Goal: Check status: Check status

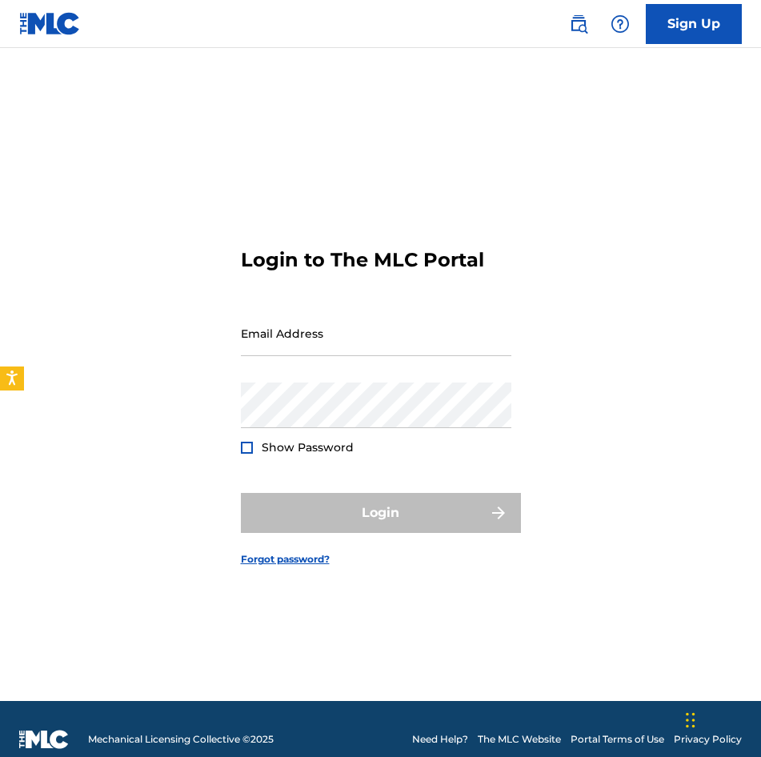
type input "[EMAIL_ADDRESS][PERSON_NAME][DOMAIN_NAME]"
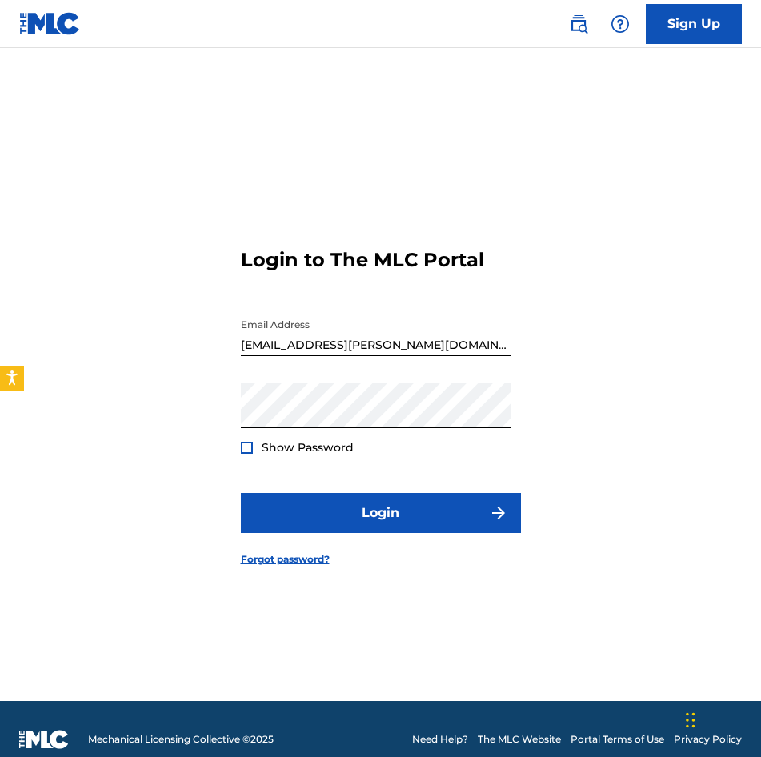
click at [383, 515] on div "Login" at bounding box center [381, 513] width 280 height 40
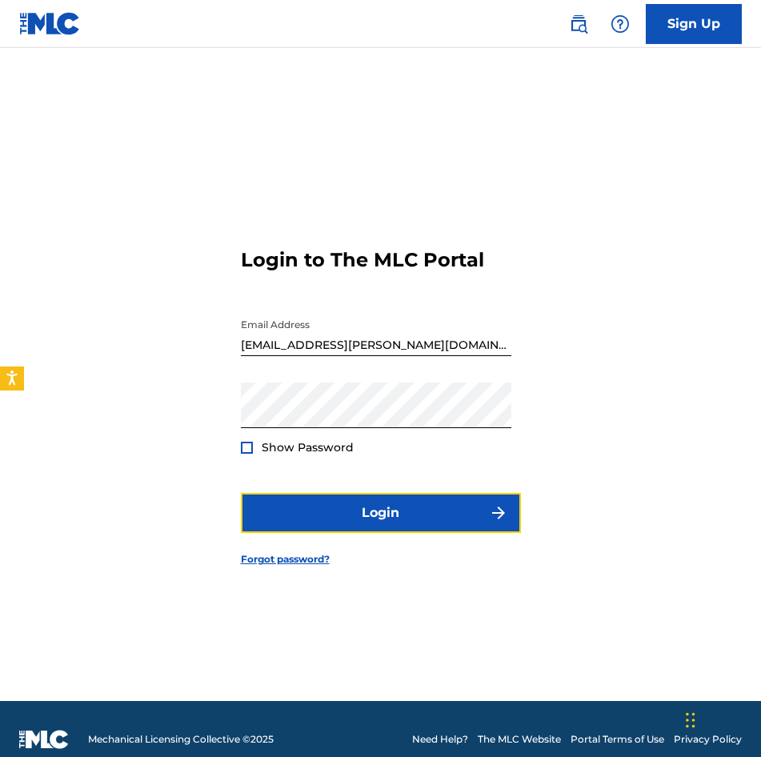
click at [383, 515] on button "Login" at bounding box center [381, 513] width 280 height 40
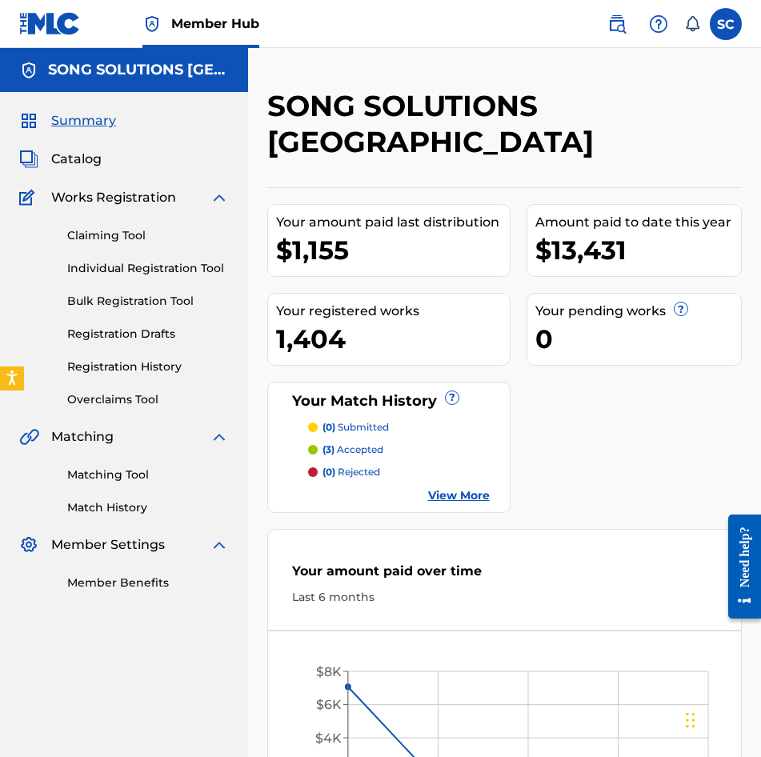
click at [194, 673] on nav "SONG SOLUTIONS USA Summary Catalog Works Registration Claiming Tool Individual …" at bounding box center [124, 494] width 248 height 892
click at [136, 363] on link "Registration History" at bounding box center [148, 367] width 162 height 17
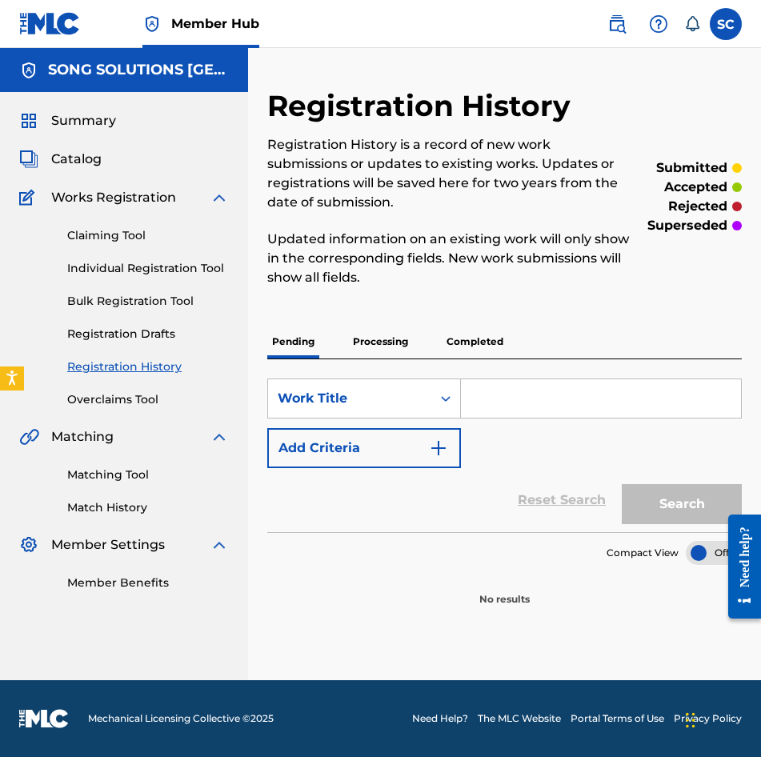
click at [368, 341] on p "Processing" at bounding box center [380, 342] width 65 height 34
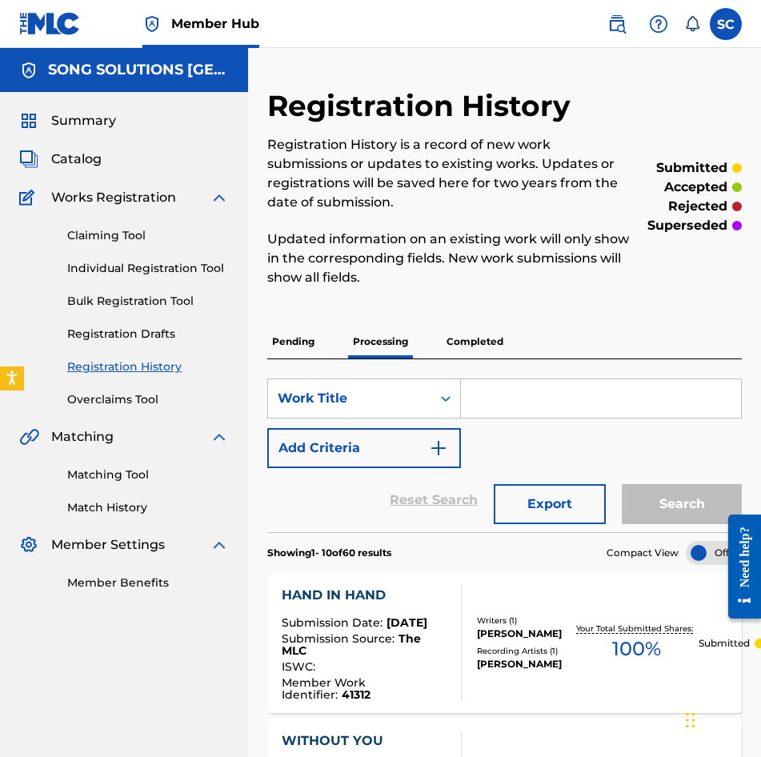
click at [467, 341] on p "Completed" at bounding box center [475, 342] width 66 height 34
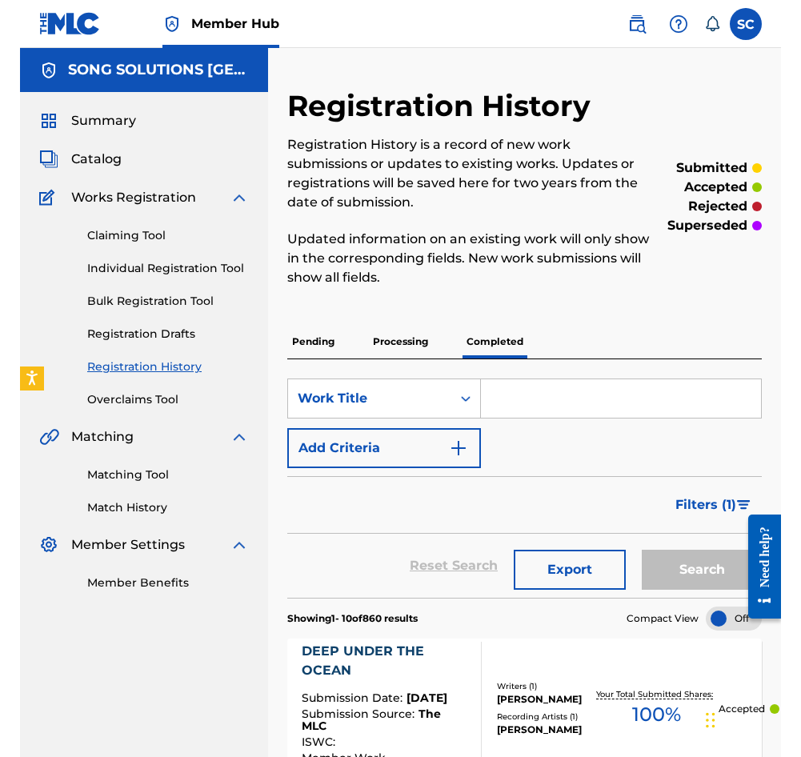
scroll to position [80, 0]
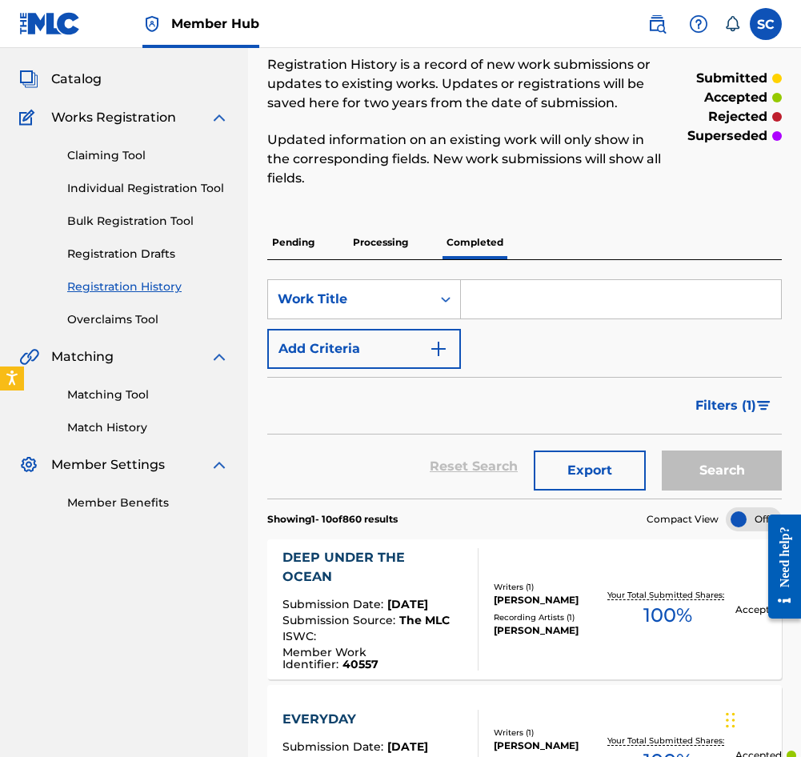
click at [534, 300] on input "Search Form" at bounding box center [621, 299] width 320 height 38
click at [128, 184] on link "Individual Registration Tool" at bounding box center [148, 188] width 162 height 17
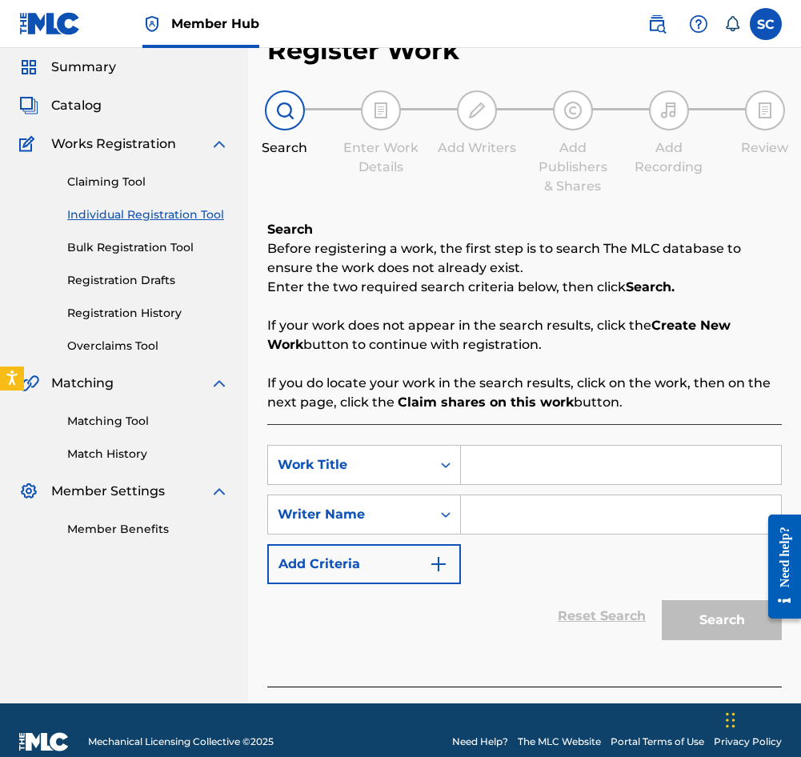
scroll to position [77, 0]
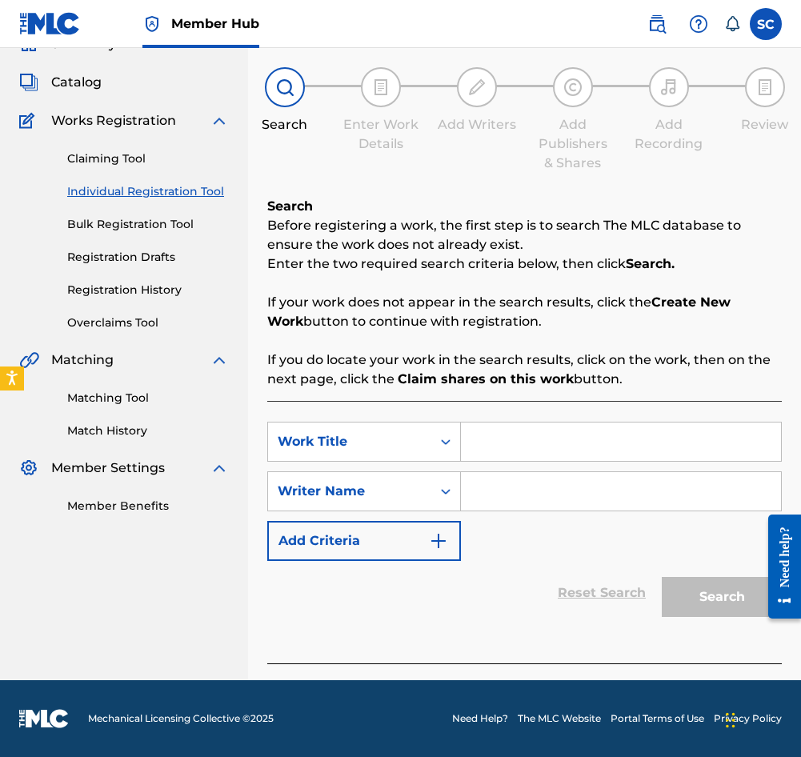
click at [499, 447] on input "Search Form" at bounding box center [621, 442] width 320 height 38
type input "KING OF LOVE"
click at [505, 490] on input "Search Form" at bounding box center [621, 491] width 320 height 38
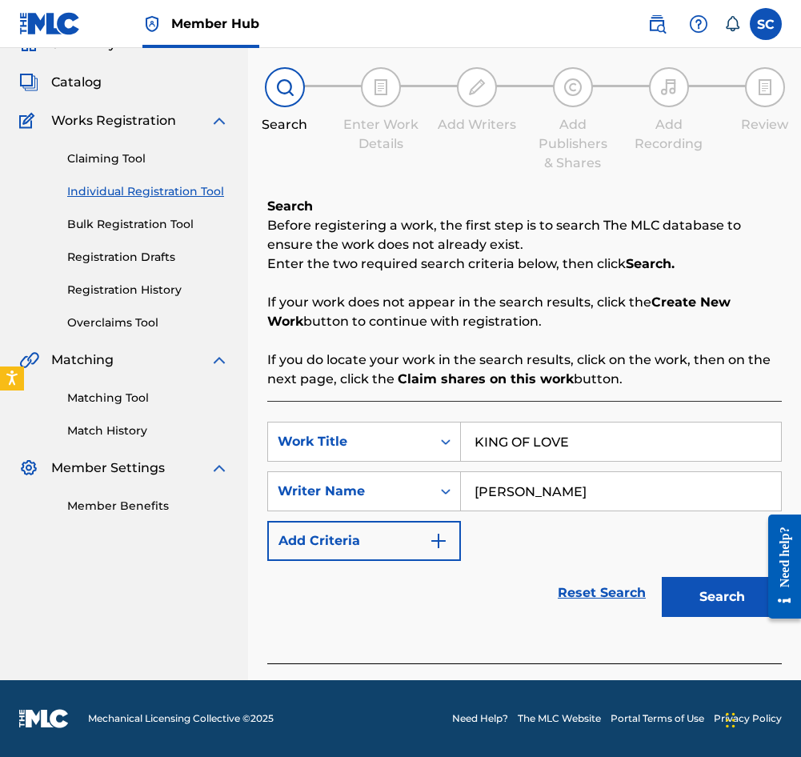
type input "[PERSON_NAME]"
click at [662, 577] on button "Search" at bounding box center [722, 597] width 120 height 40
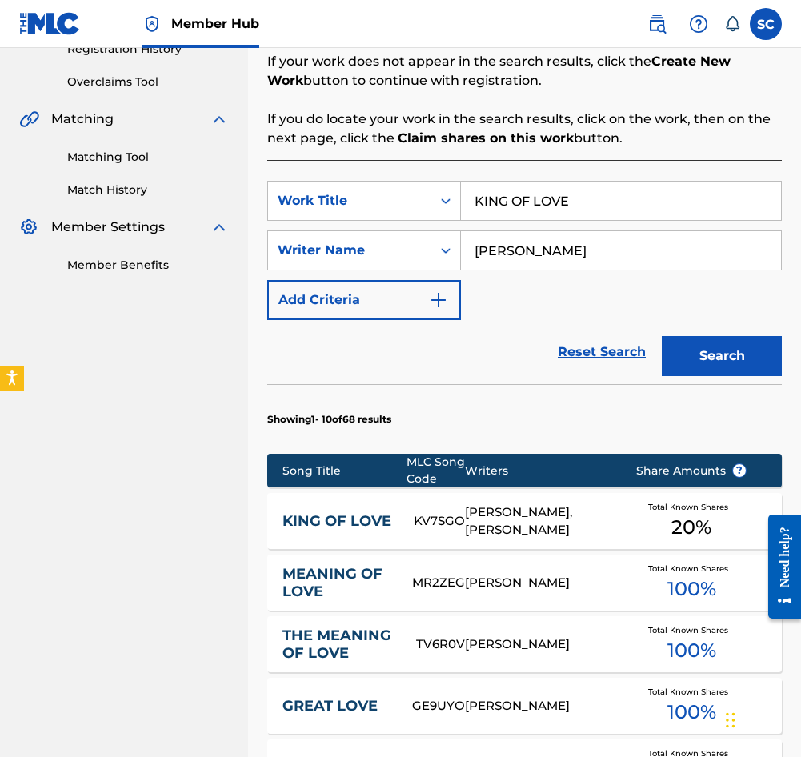
scroll to position [400, 0]
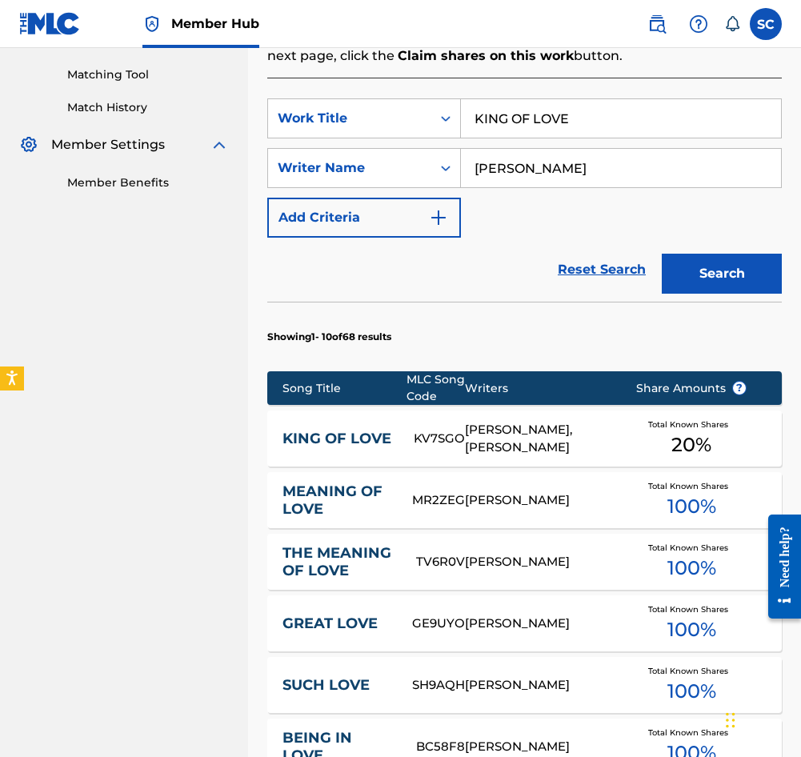
click at [312, 439] on link "KING OF LOVE" at bounding box center [338, 439] width 110 height 18
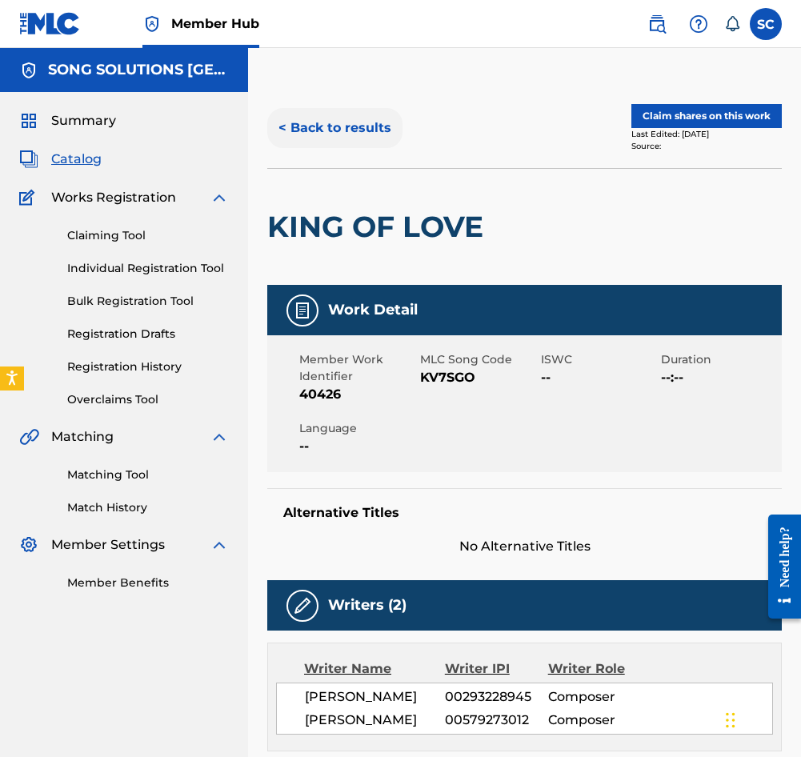
click at [342, 130] on button "< Back to results" at bounding box center [334, 128] width 135 height 40
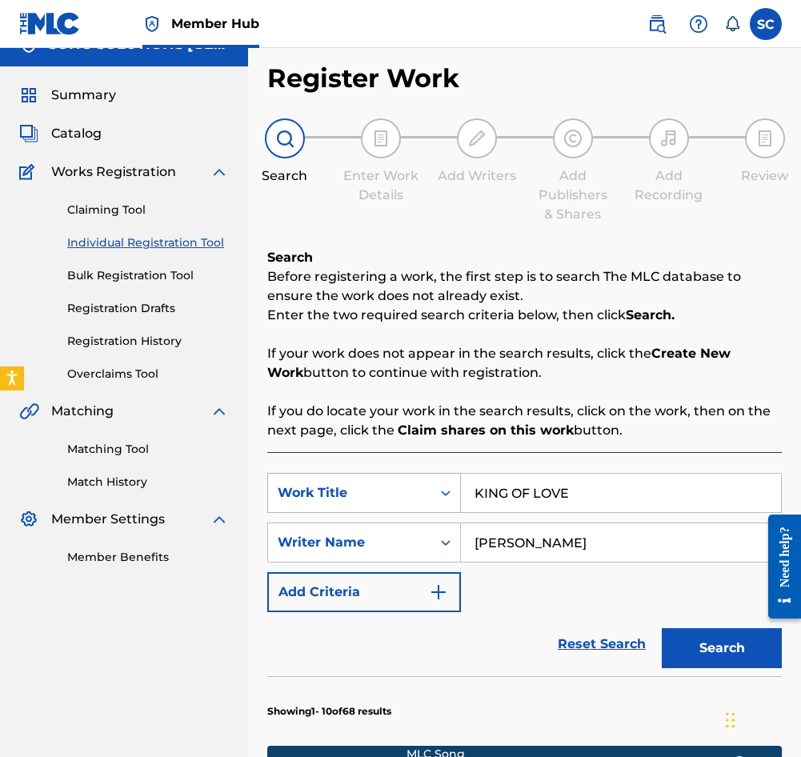
drag, startPoint x: 579, startPoint y: 495, endPoint x: 383, endPoint y: 495, distance: 196.1
click at [383, 495] on div "SearchWithCriteriaad32de33-921b-41c1-b2af-74711b0bde7a Work Title KING OF LOVE" at bounding box center [524, 493] width 515 height 40
type input "BE EXALTED"
click at [662, 628] on button "Search" at bounding box center [722, 648] width 120 height 40
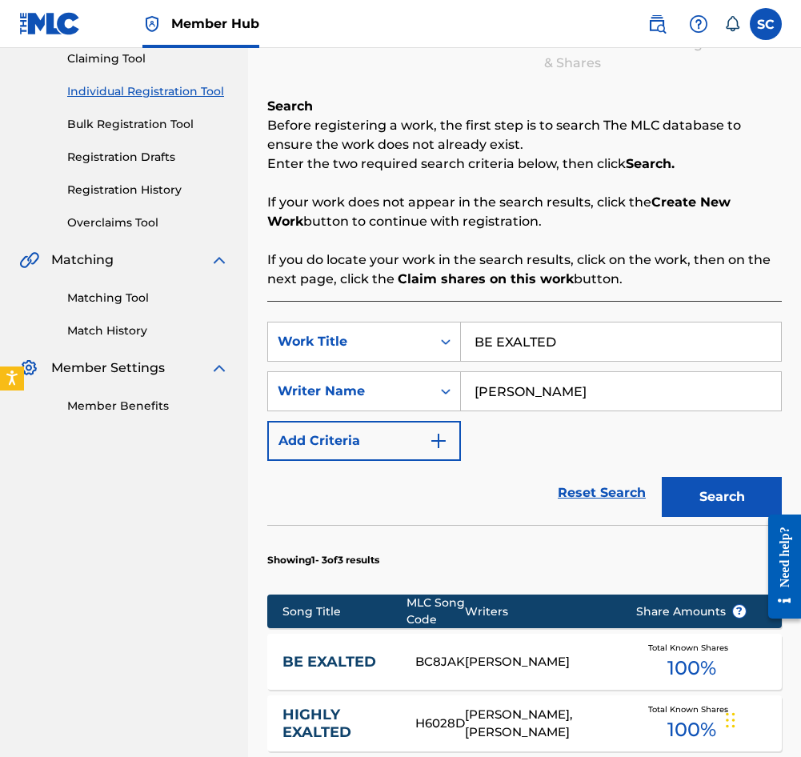
scroll to position [506, 0]
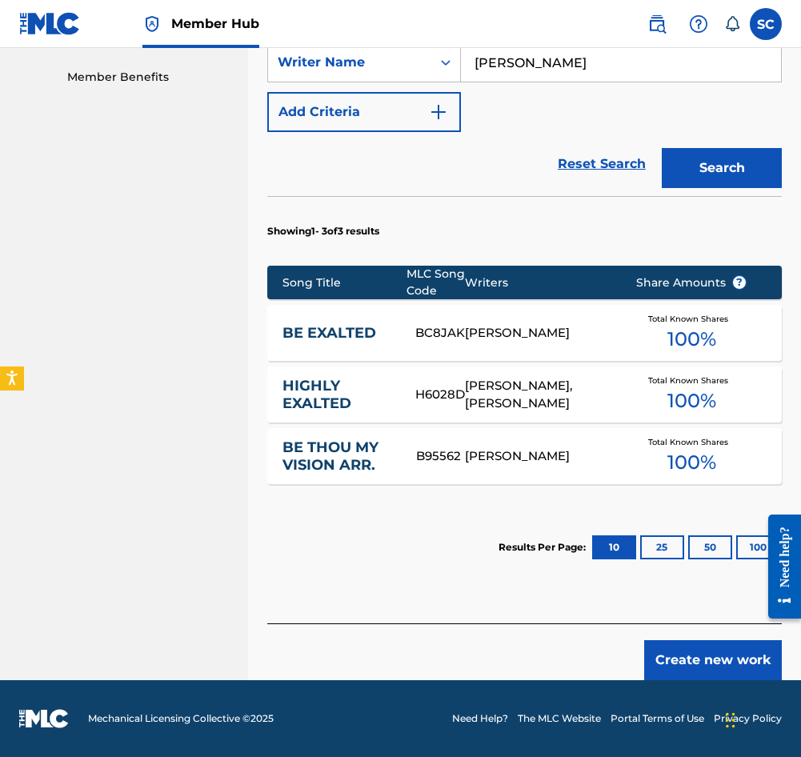
click at [332, 331] on link "BE EXALTED" at bounding box center [338, 333] width 111 height 18
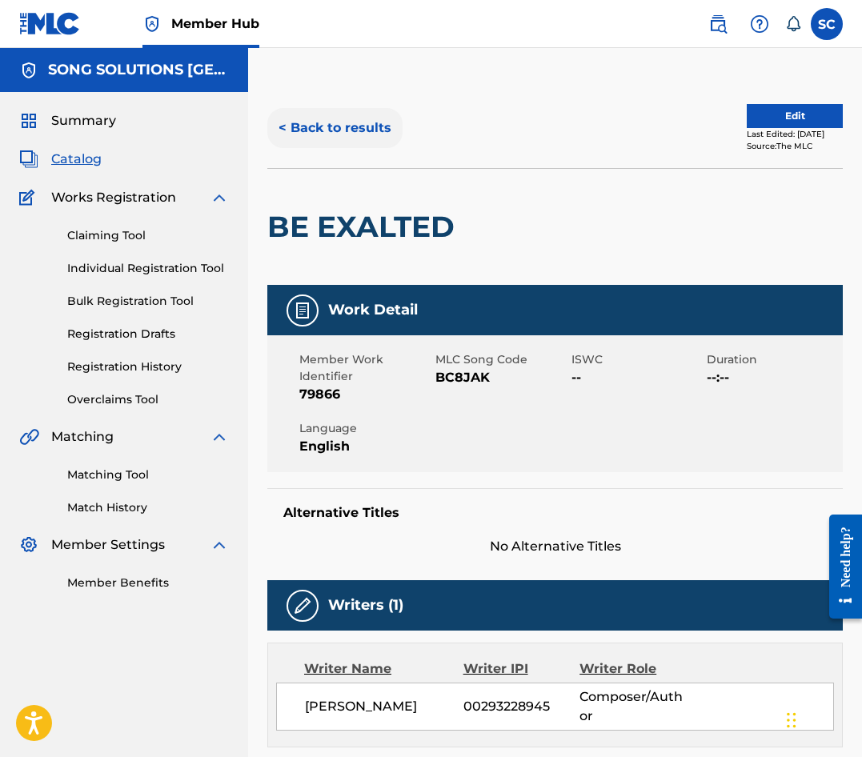
click at [354, 126] on button "< Back to results" at bounding box center [334, 128] width 135 height 40
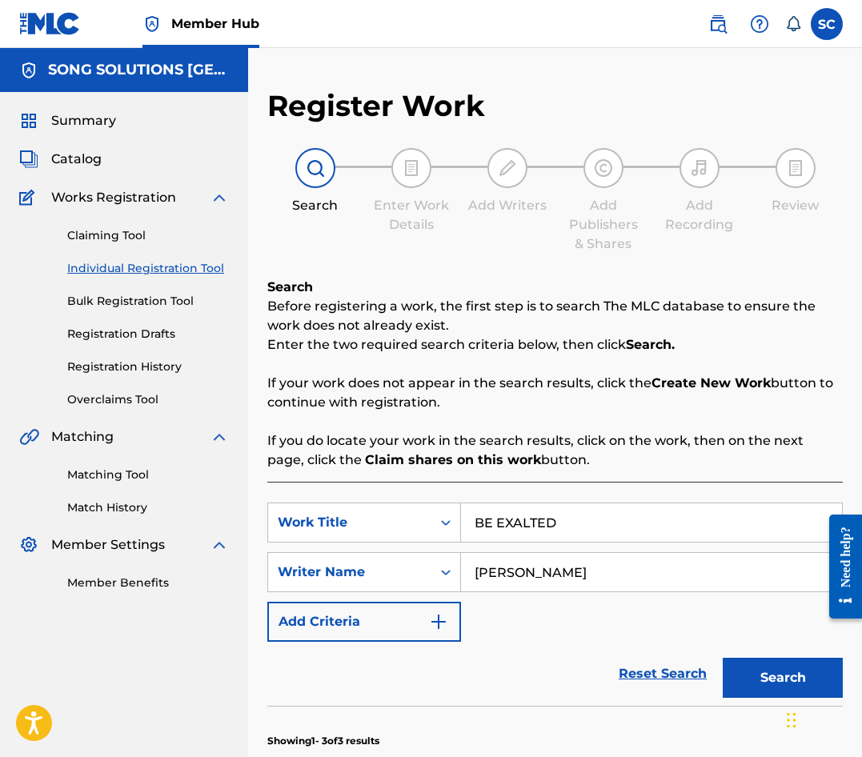
scroll to position [30, 0]
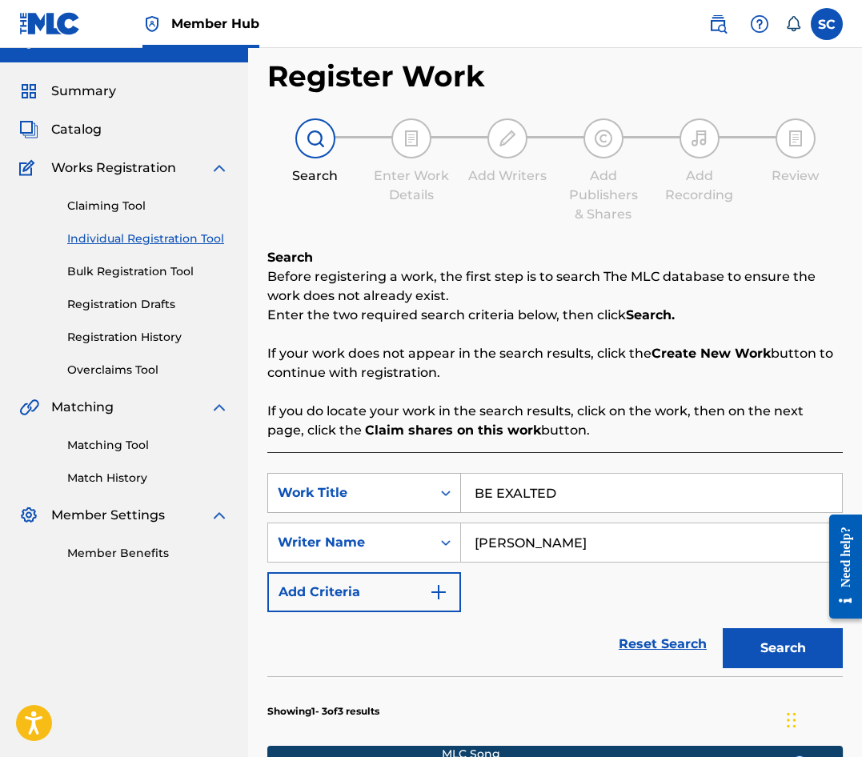
drag, startPoint x: 582, startPoint y: 491, endPoint x: 276, endPoint y: 491, distance: 305.7
click at [276, 491] on div "SearchWithCriteriaad32de33-921b-41c1-b2af-74711b0bde7a Work Title BE EXALTED" at bounding box center [554, 493] width 575 height 40
type input "DEDICATION SONG"
click at [723, 628] on button "Search" at bounding box center [783, 648] width 120 height 40
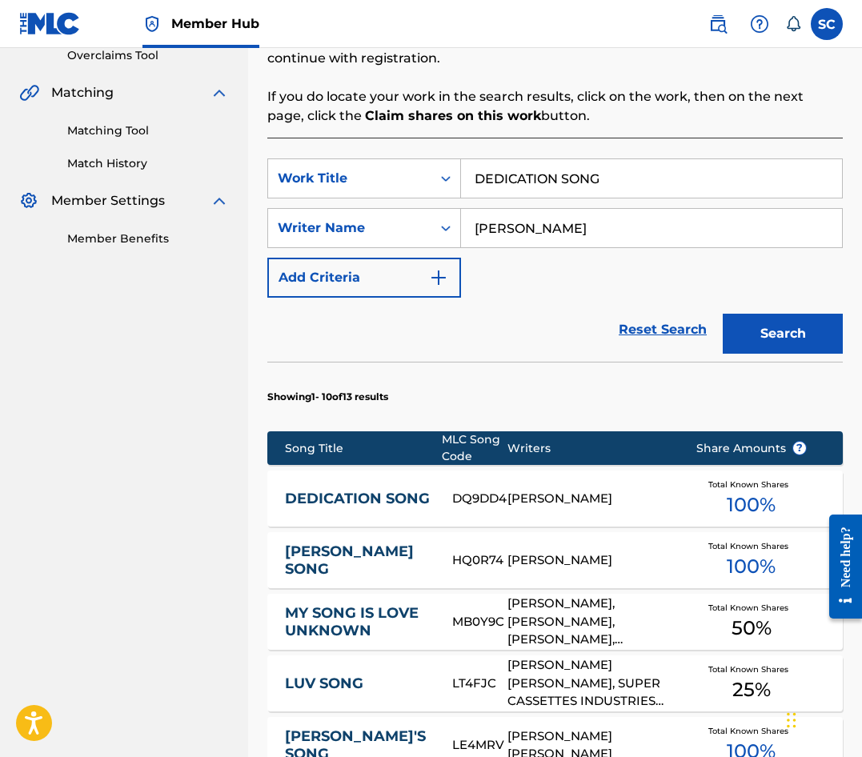
scroll to position [350, 0]
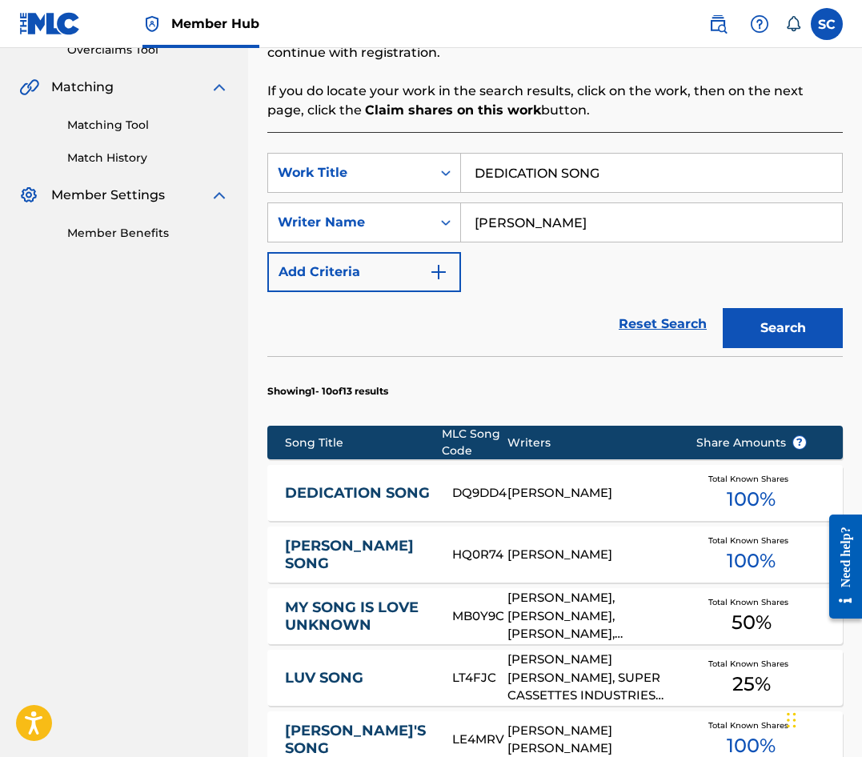
click at [335, 492] on link "DEDICATION SONG" at bounding box center [358, 493] width 146 height 18
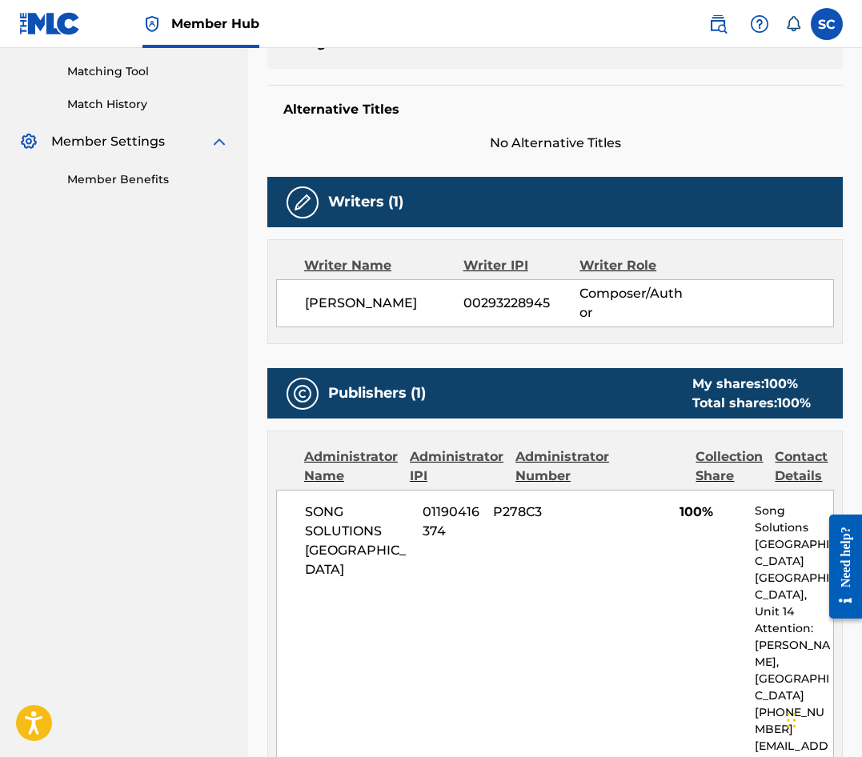
scroll to position [240, 0]
